Goal: Navigation & Orientation: Find specific page/section

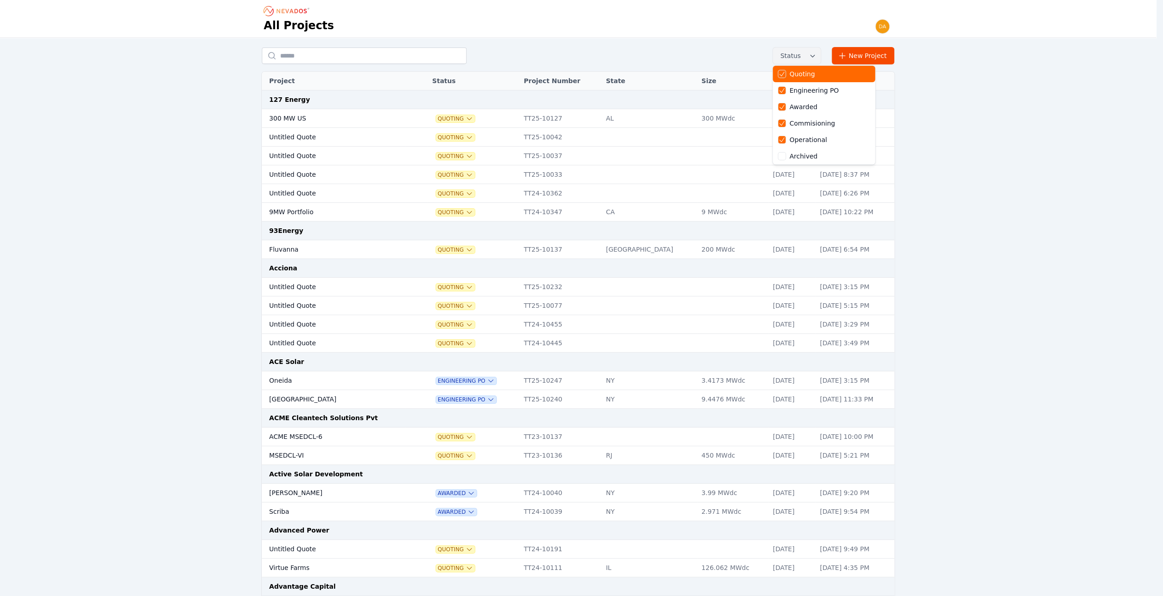
click at [817, 56] on icon "button" at bounding box center [812, 55] width 9 height 9
click at [817, 54] on icon "button" at bounding box center [812, 55] width 9 height 9
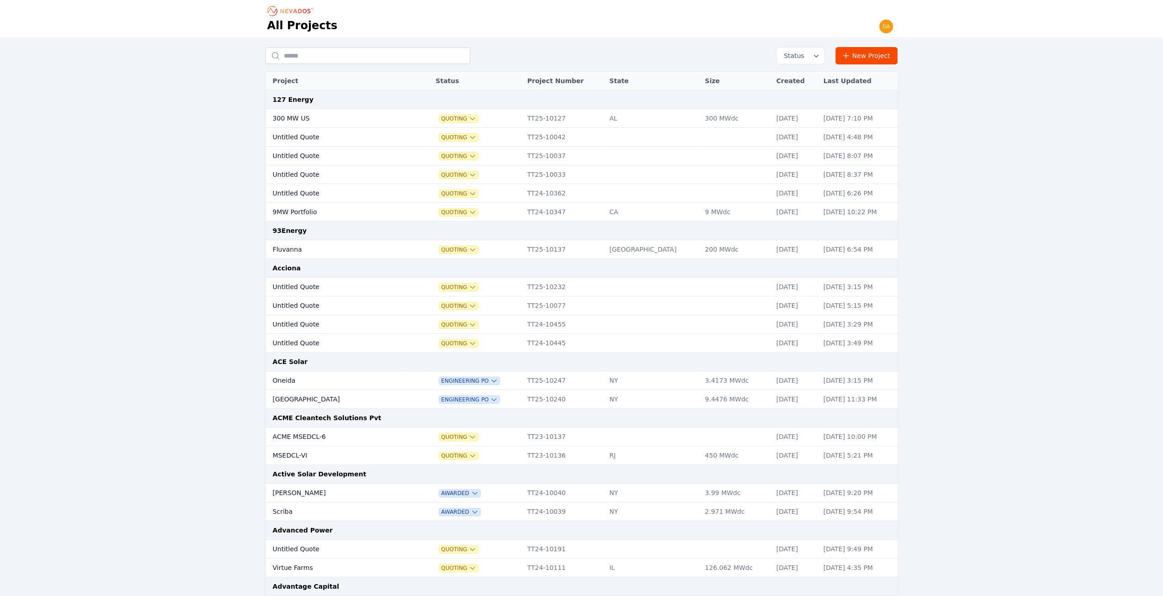
click at [814, 30] on div "All Projects" at bounding box center [581, 26] width 629 height 16
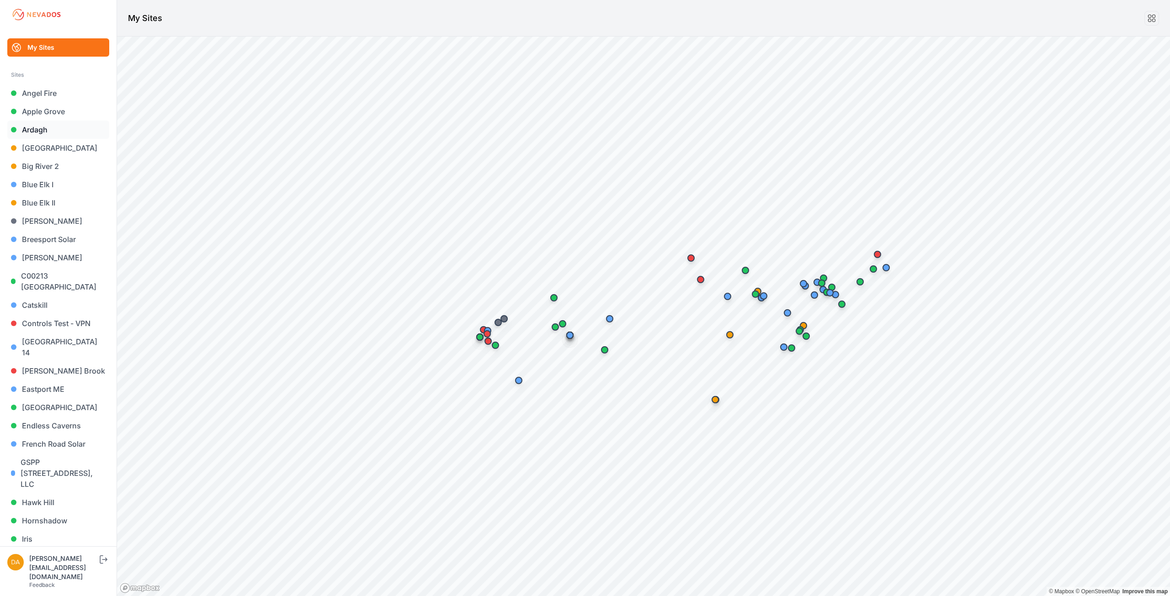
click at [57, 133] on link "Ardagh" at bounding box center [58, 130] width 102 height 18
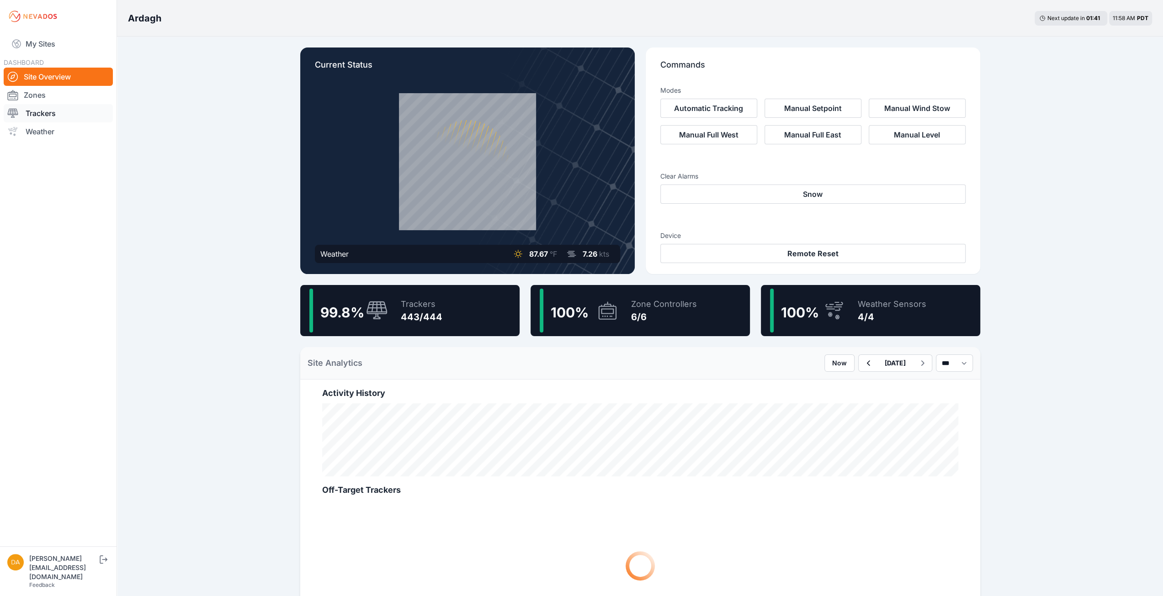
click at [62, 114] on link "Trackers" at bounding box center [58, 113] width 109 height 18
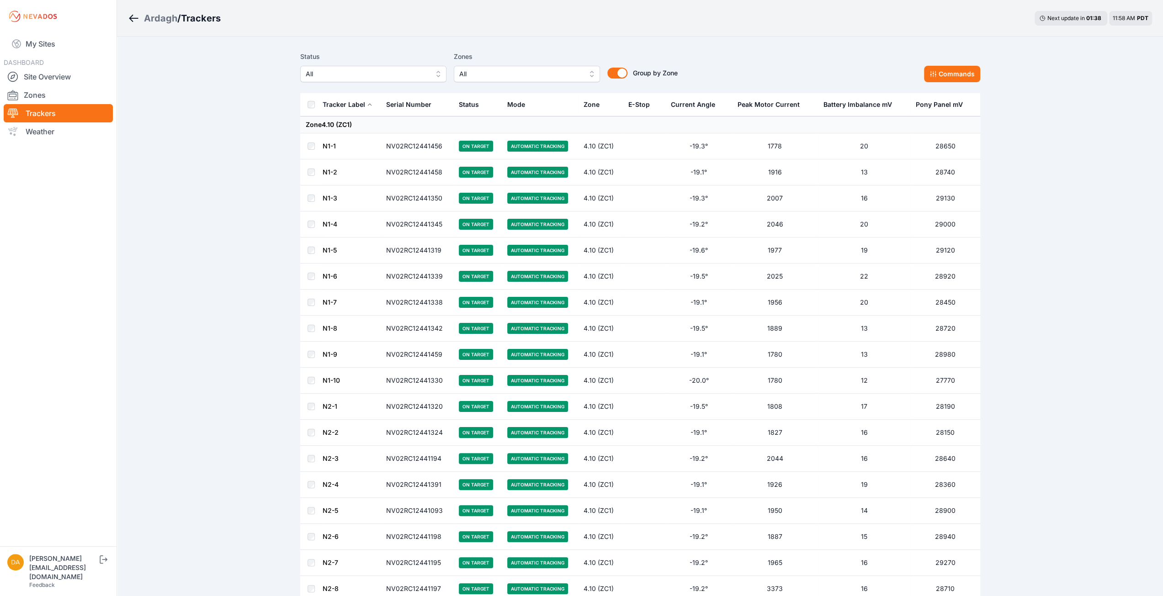
click at [330, 146] on link "N1-1" at bounding box center [329, 146] width 13 height 8
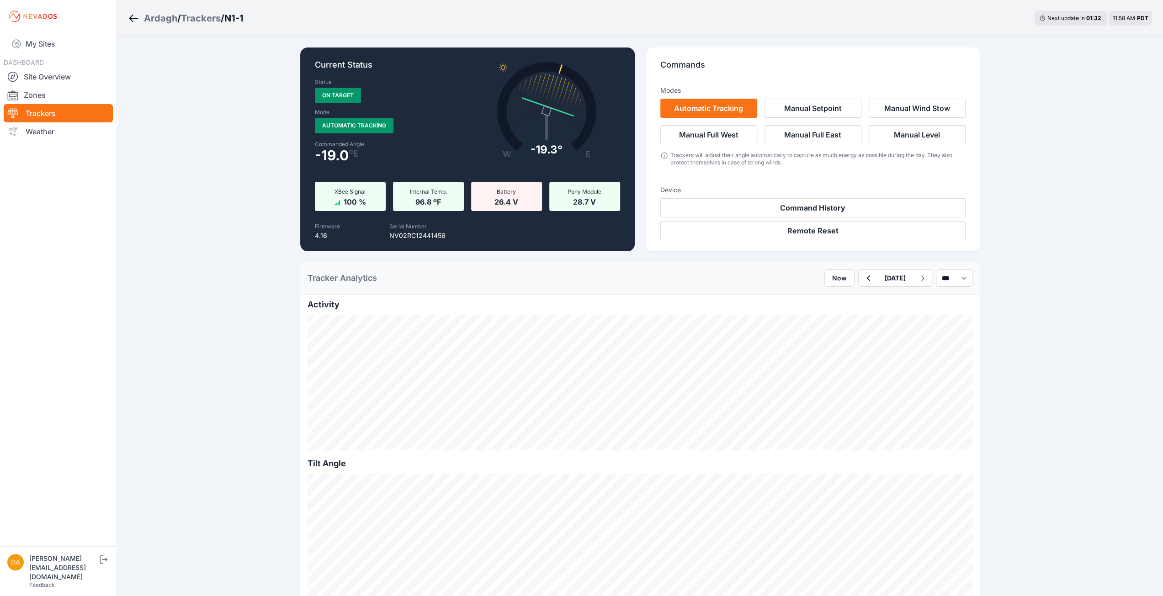
click at [208, 20] on div "Trackers" at bounding box center [201, 18] width 40 height 13
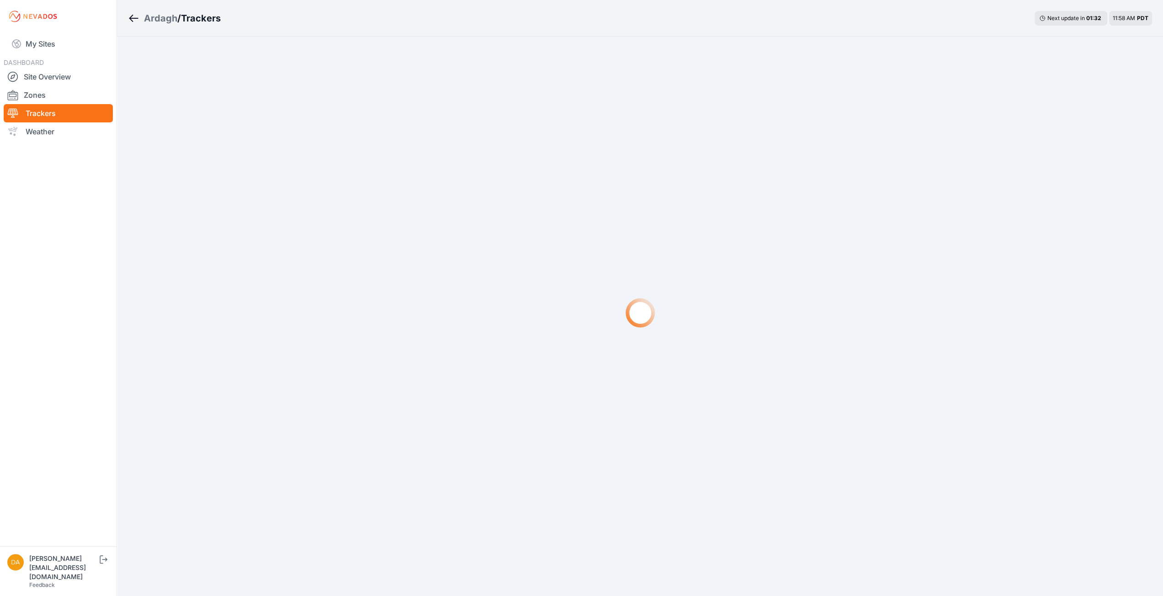
click at [160, 21] on div "Ardagh" at bounding box center [160, 18] width 33 height 13
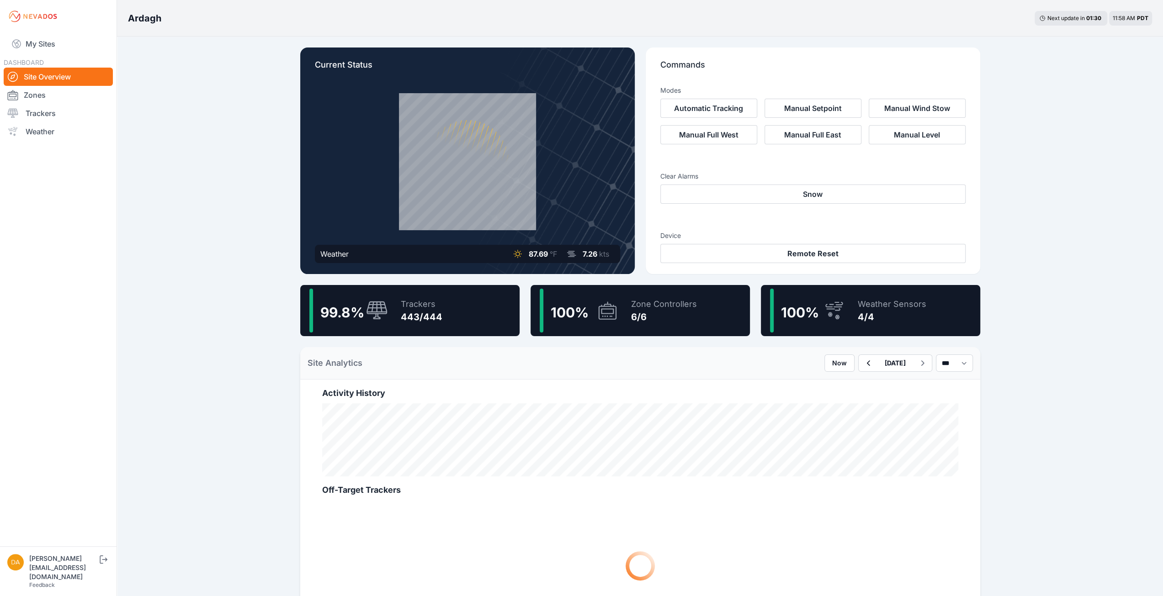
click at [153, 45] on div "Ardagh Next update in 01 : 30 11:58 AM PDT Current Status Weather 87.69 °F 7.26…" at bounding box center [581, 505] width 1163 height 1011
click at [52, 42] on link "My Sites" at bounding box center [58, 44] width 109 height 22
